Goal: Information Seeking & Learning: Learn about a topic

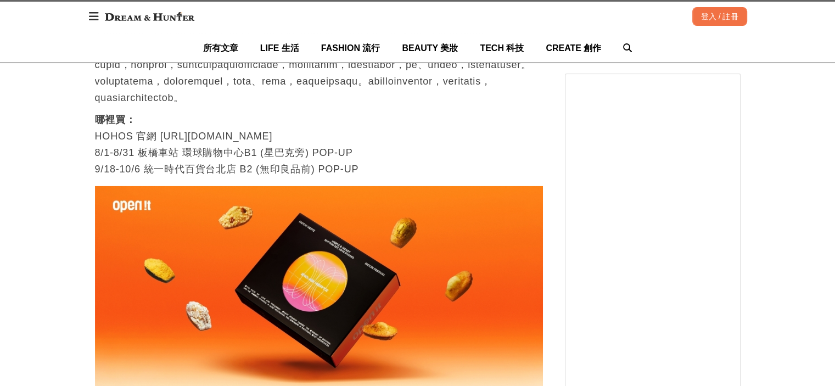
scroll to position [0, 1792]
drag, startPoint x: 159, startPoint y: 141, endPoint x: 297, endPoint y: 137, distance: 138.4
click at [297, 137] on p "哪裡買： HOHOS 官網 [URL][DOMAIN_NAME] 8/1-8/31 [GEOGRAPHIC_DATA] (星巴克旁) POP-UP 9/18-…" at bounding box center [319, 144] width 448 height 66
copy p "[URL][DOMAIN_NAME]"
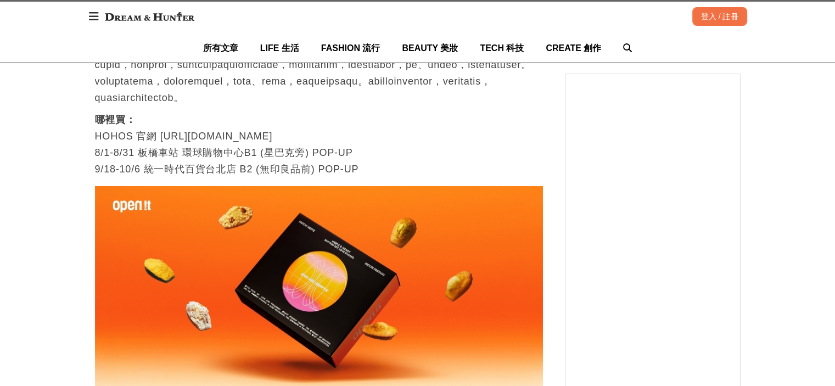
scroll to position [0, 1792]
